Goal: Download file/media

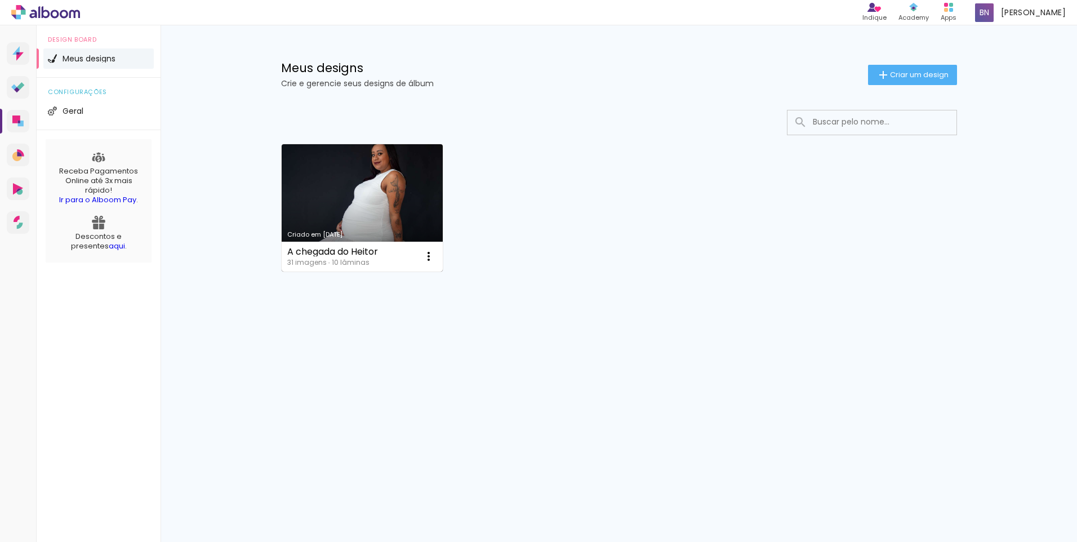
click at [346, 184] on link "Criado em [DATE]" at bounding box center [363, 207] width 162 height 127
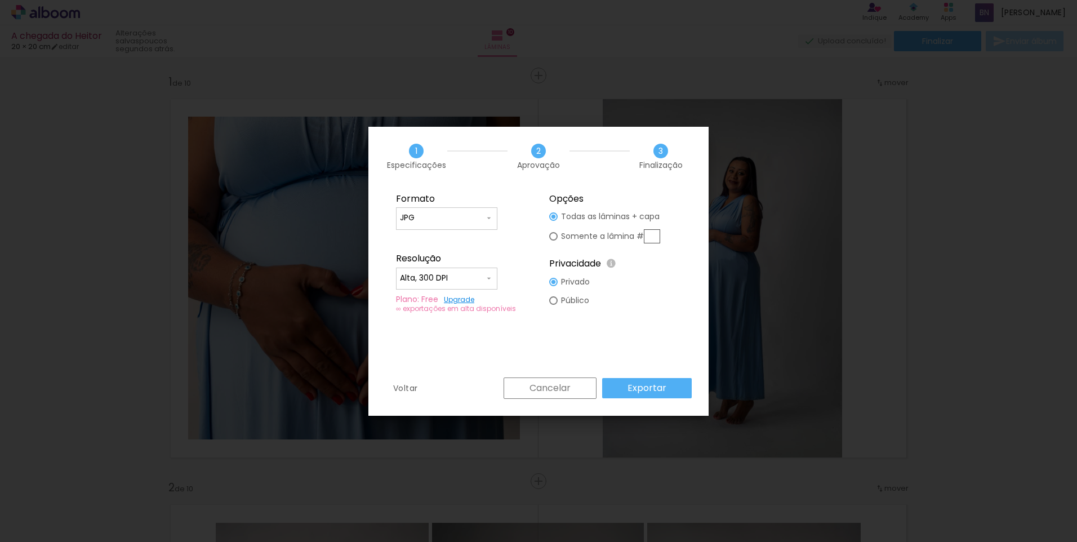
click at [658, 379] on paper-button "Exportar" at bounding box center [647, 388] width 90 height 20
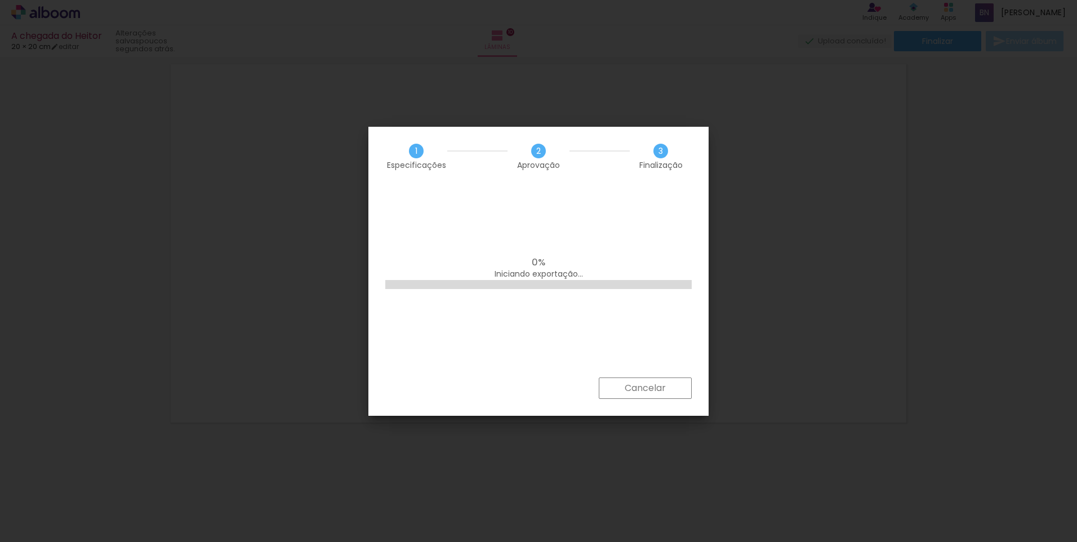
scroll to position [0, 974]
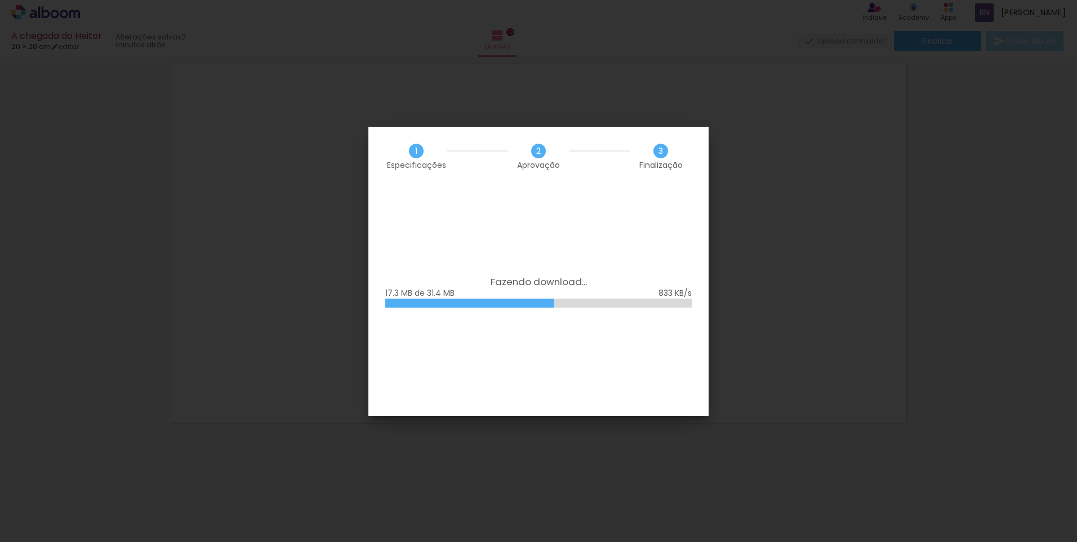
scroll to position [0, 974]
